Goal: Task Accomplishment & Management: Use online tool/utility

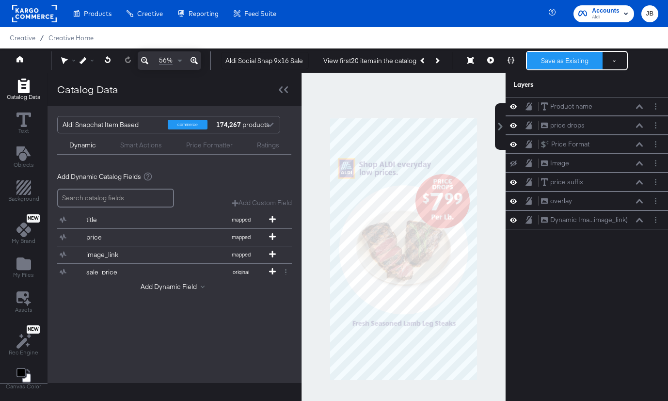
click at [544, 65] on button "Save as Existing" at bounding box center [565, 60] width 76 height 17
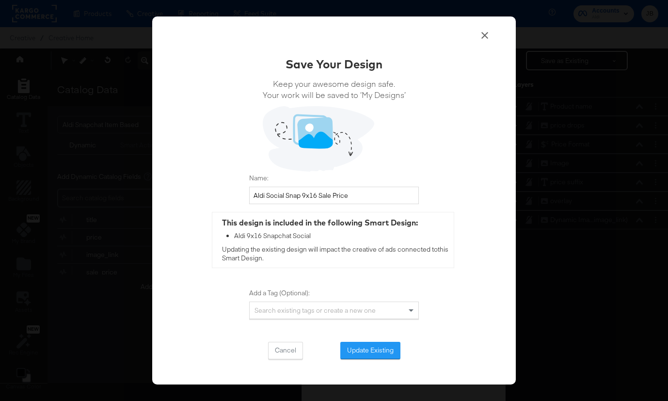
click at [376, 361] on div "Save Your Design Keep your awesome design safe. Your work will be saved to ‘My …" at bounding box center [334, 200] width 364 height 368
click at [377, 354] on button "Update Existing" at bounding box center [371, 350] width 60 height 17
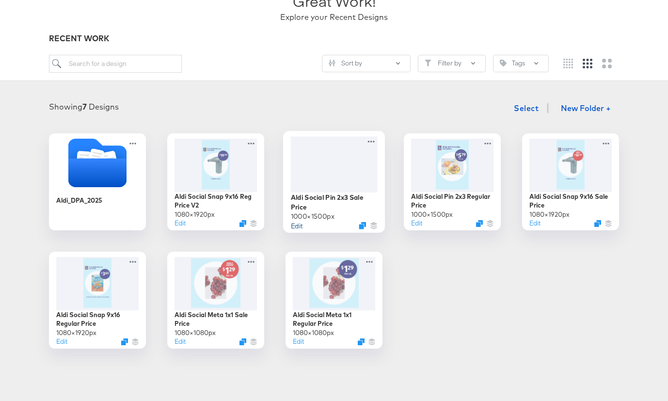
scroll to position [83, 0]
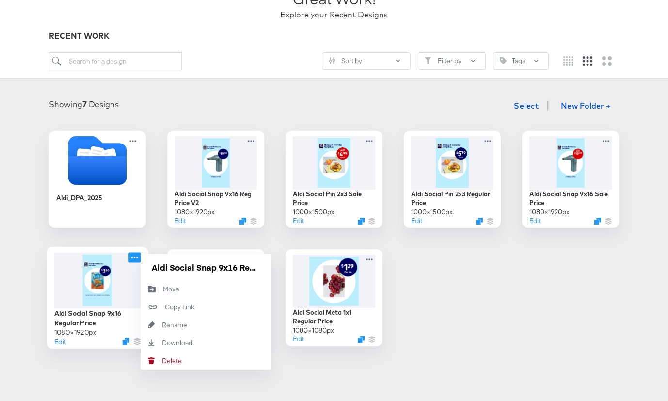
click at [139, 257] on icon at bounding box center [135, 257] width 12 height 10
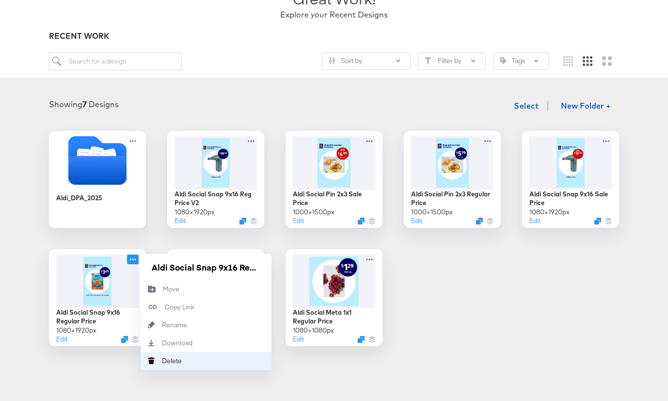
click at [162, 361] on div "Delete Delete" at bounding box center [162, 361] width 0 height 0
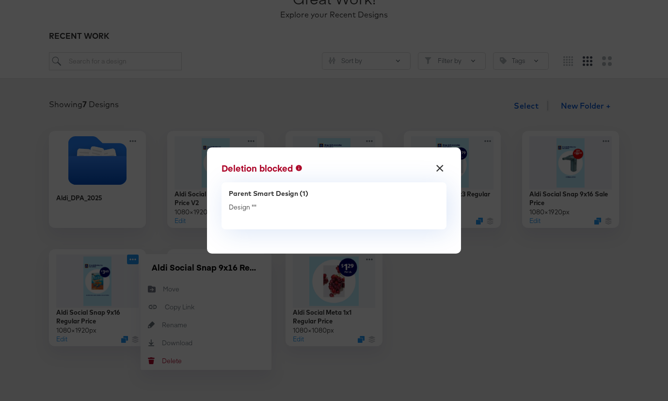
click at [438, 165] on button "×" at bounding box center [440, 165] width 17 height 17
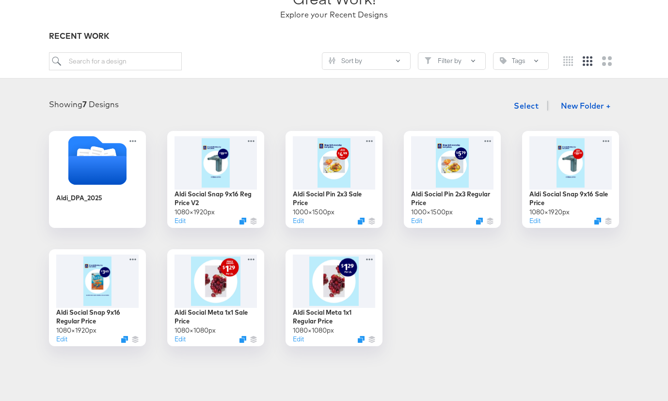
click at [249, 115] on div "Showing 7 Designs Select New Folder +" at bounding box center [334, 106] width 649 height 20
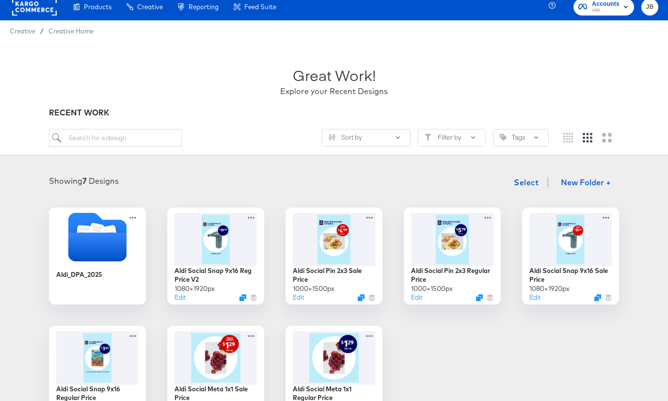
scroll to position [1, 0]
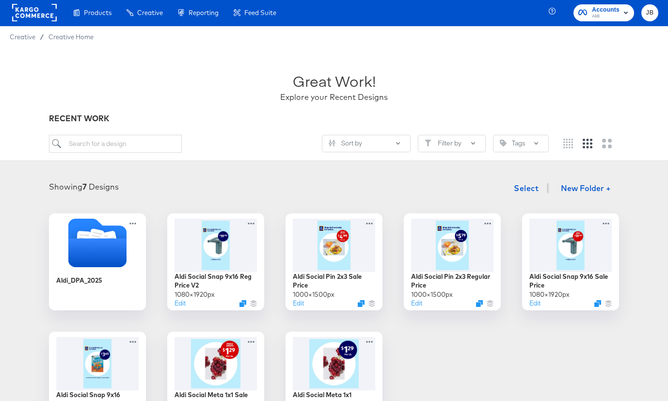
click at [39, 7] on rect at bounding box center [34, 12] width 45 height 17
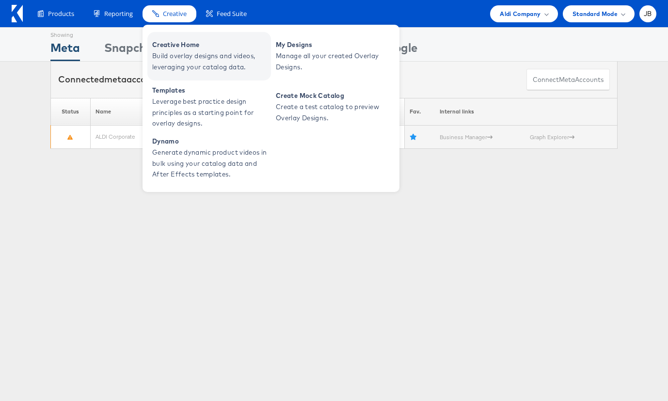
click at [182, 52] on span "Build overlay designs and videos, leveraging your catalog data." at bounding box center [210, 61] width 116 height 22
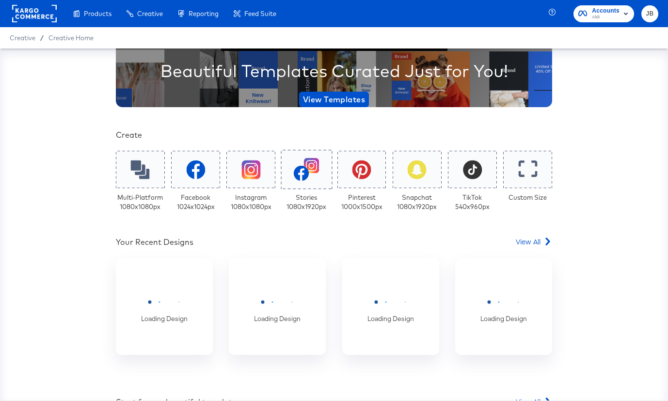
scroll to position [239, 0]
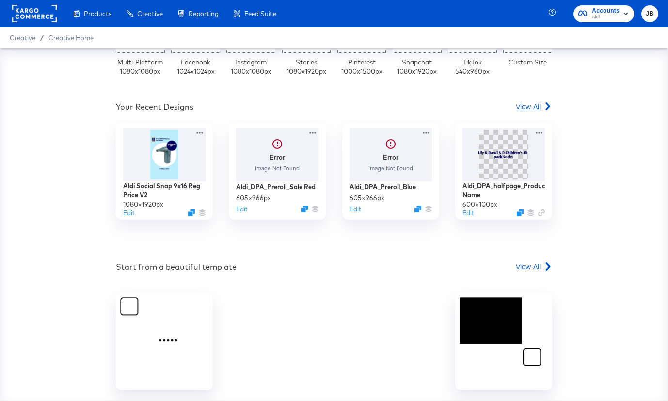
click at [527, 105] on span "View All" at bounding box center [528, 106] width 25 height 10
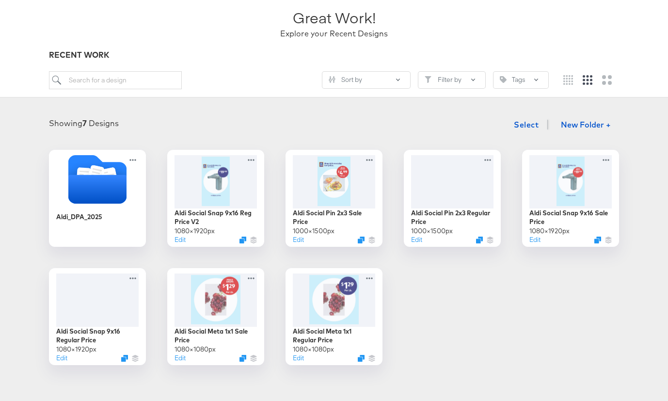
scroll to position [76, 0]
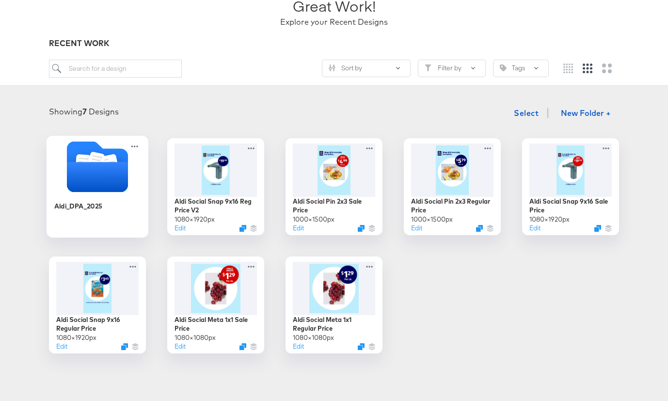
click at [133, 180] on icon "Folder" at bounding box center [98, 166] width 102 height 51
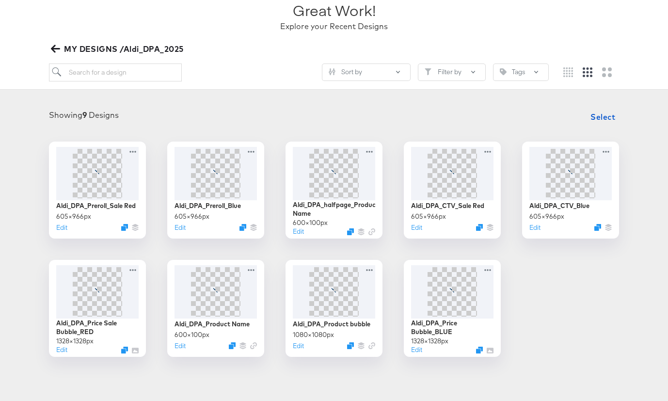
scroll to position [75, 0]
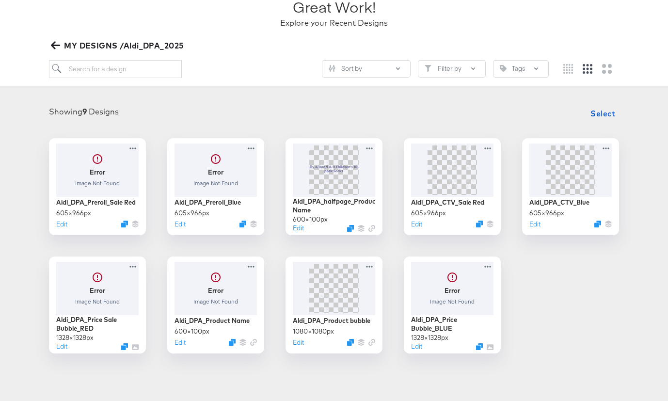
click at [53, 49] on icon "button" at bounding box center [55, 45] width 9 height 9
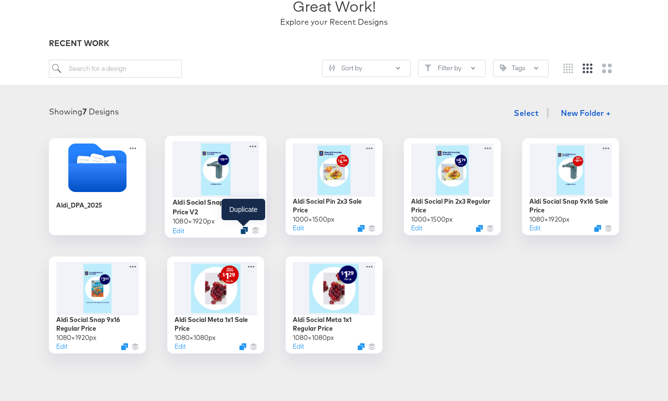
click at [244, 228] on icon "Duplicate" at bounding box center [244, 230] width 7 height 7
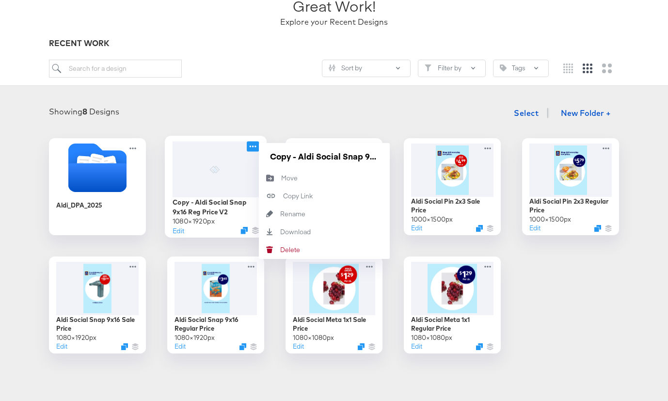
click at [255, 147] on icon at bounding box center [253, 146] width 12 height 10
drag, startPoint x: 299, startPoint y: 156, endPoint x: 254, endPoint y: 156, distance: 45.1
click at [254, 156] on div "Copy - Aldi Social Snap 9x16 Reg Price V2 1080 × 1920 px Edit Copy - Aldi Socia…" at bounding box center [215, 186] width 97 height 97
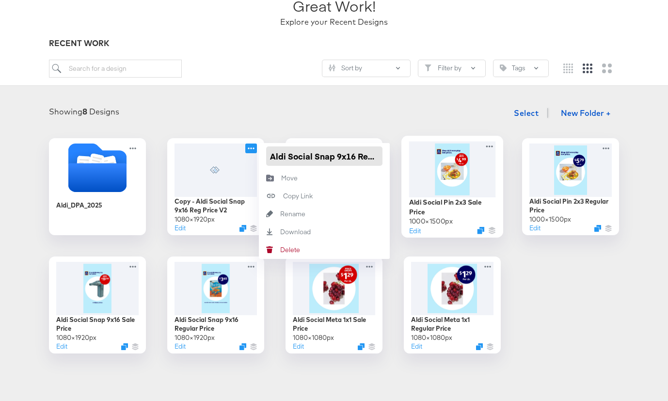
drag, startPoint x: 366, startPoint y: 156, endPoint x: 422, endPoint y: 157, distance: 55.8
click at [422, 157] on div "Aldi_DPA_2025 Copy - Aldi Social Snap 9x16 Reg Price V2 1080 × 1920 px Edit Ald…" at bounding box center [334, 245] width 649 height 215
click at [363, 156] on input "Aldi Social Snap 9x16 Reg Price V2" at bounding box center [324, 155] width 116 height 19
drag, startPoint x: 358, startPoint y: 156, endPoint x: 443, endPoint y: 160, distance: 85.0
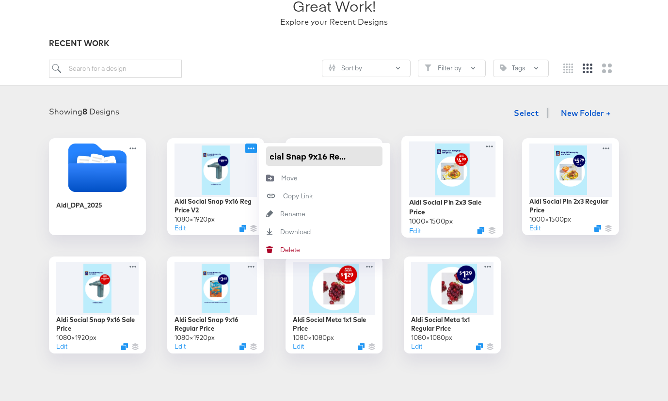
click at [444, 160] on div "Aldi_DPA_2025 Aldi Social Snap 9x16 Reg Price V2 1080 × 1920 px Edit Aldi Socia…" at bounding box center [334, 245] width 649 height 215
click at [382, 156] on input "Aldi Social Snap 9x16 Reg Price V2" at bounding box center [324, 155] width 116 height 19
type input "Aldi Social Snap 9x16 Reg Price V3"
click at [357, 122] on div "Showing 8 Designs Select New Folder +" at bounding box center [334, 113] width 649 height 20
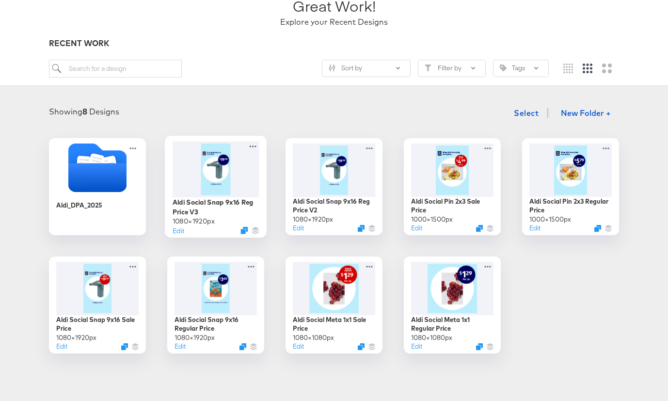
click at [249, 178] on div at bounding box center [216, 169] width 87 height 56
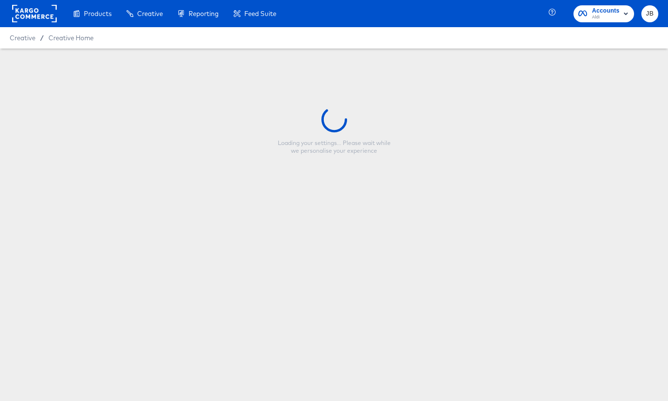
type input "Aldi Social Snap 9x16 Reg Price V3"
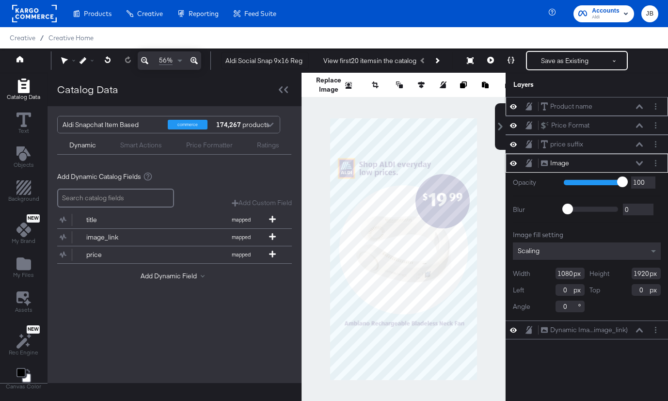
click at [639, 107] on icon at bounding box center [639, 106] width 7 height 5
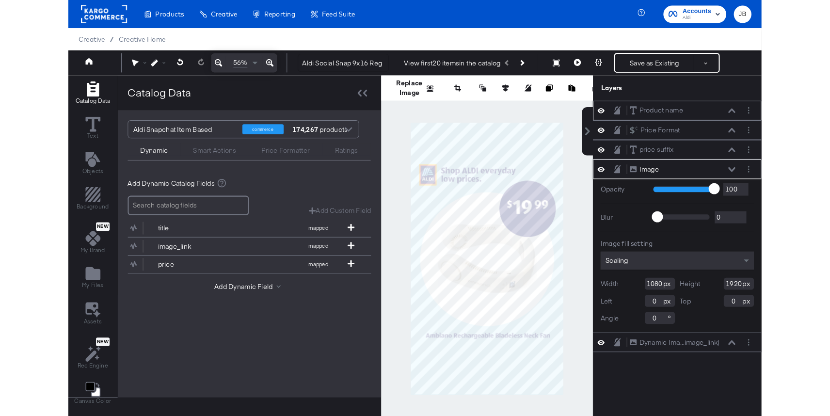
scroll to position [10, 0]
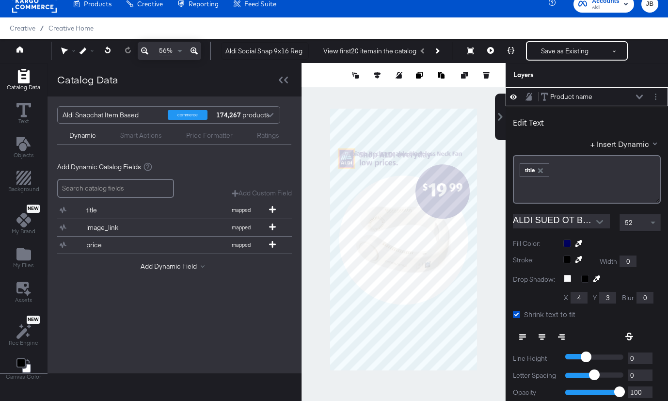
type input "88"
type input "310"
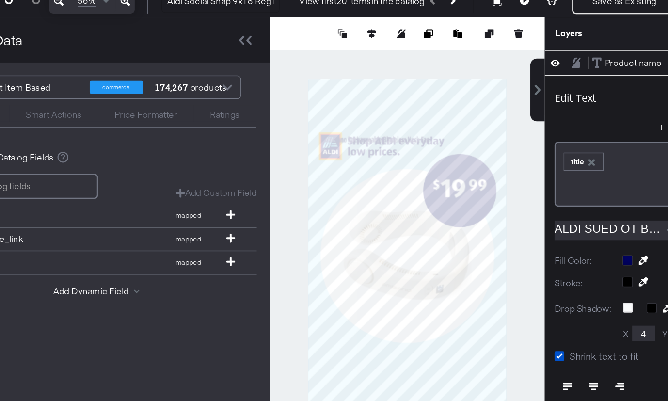
type input "621"
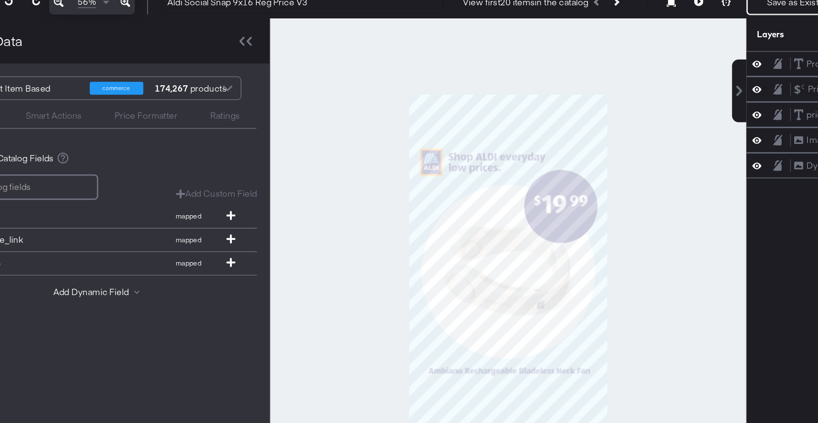
click at [621, 55] on button at bounding box center [620, 50] width 20 height 19
